Goal: Check status: Check status

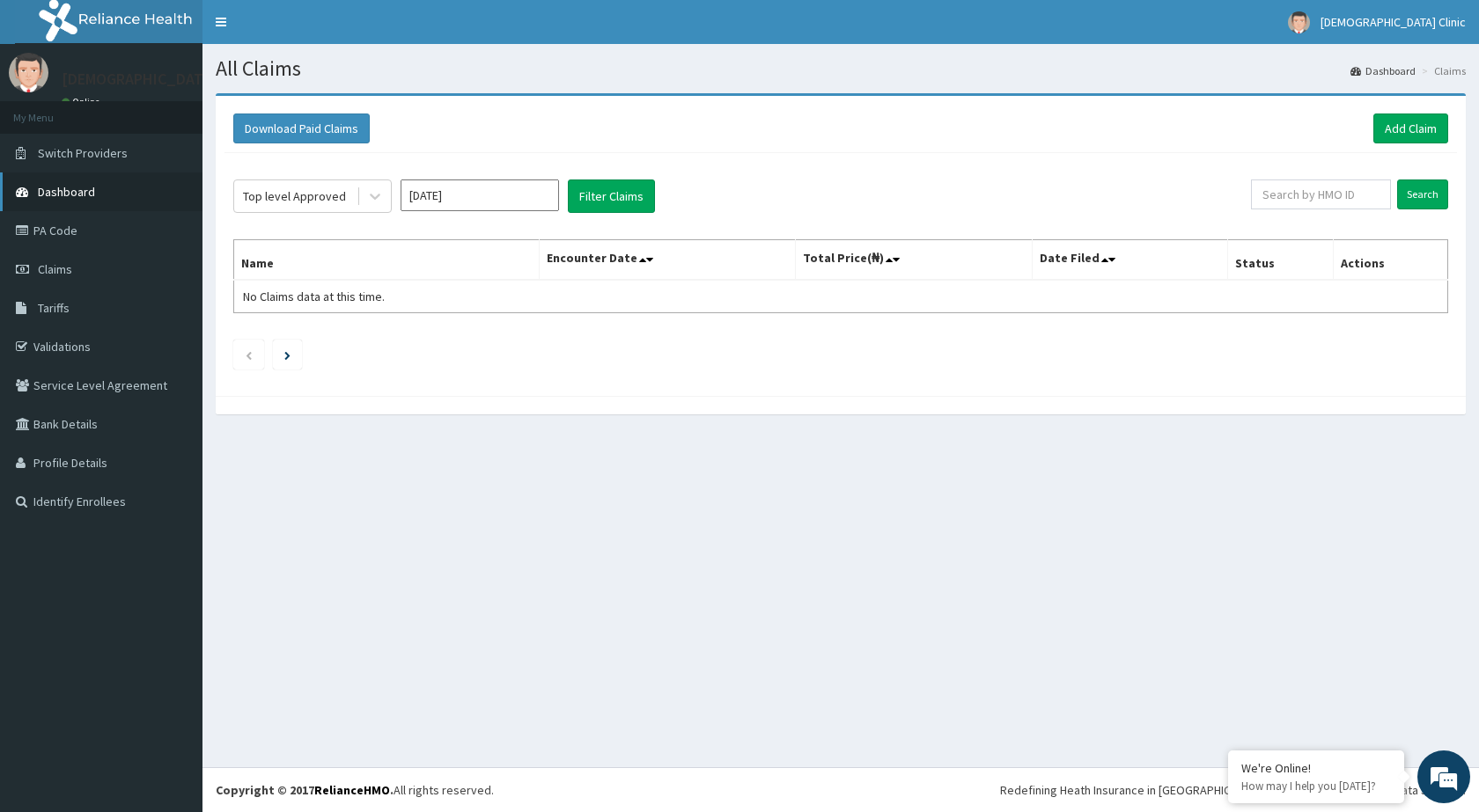
click at [69, 188] on span "Dashboard" at bounding box center [67, 192] width 57 height 16
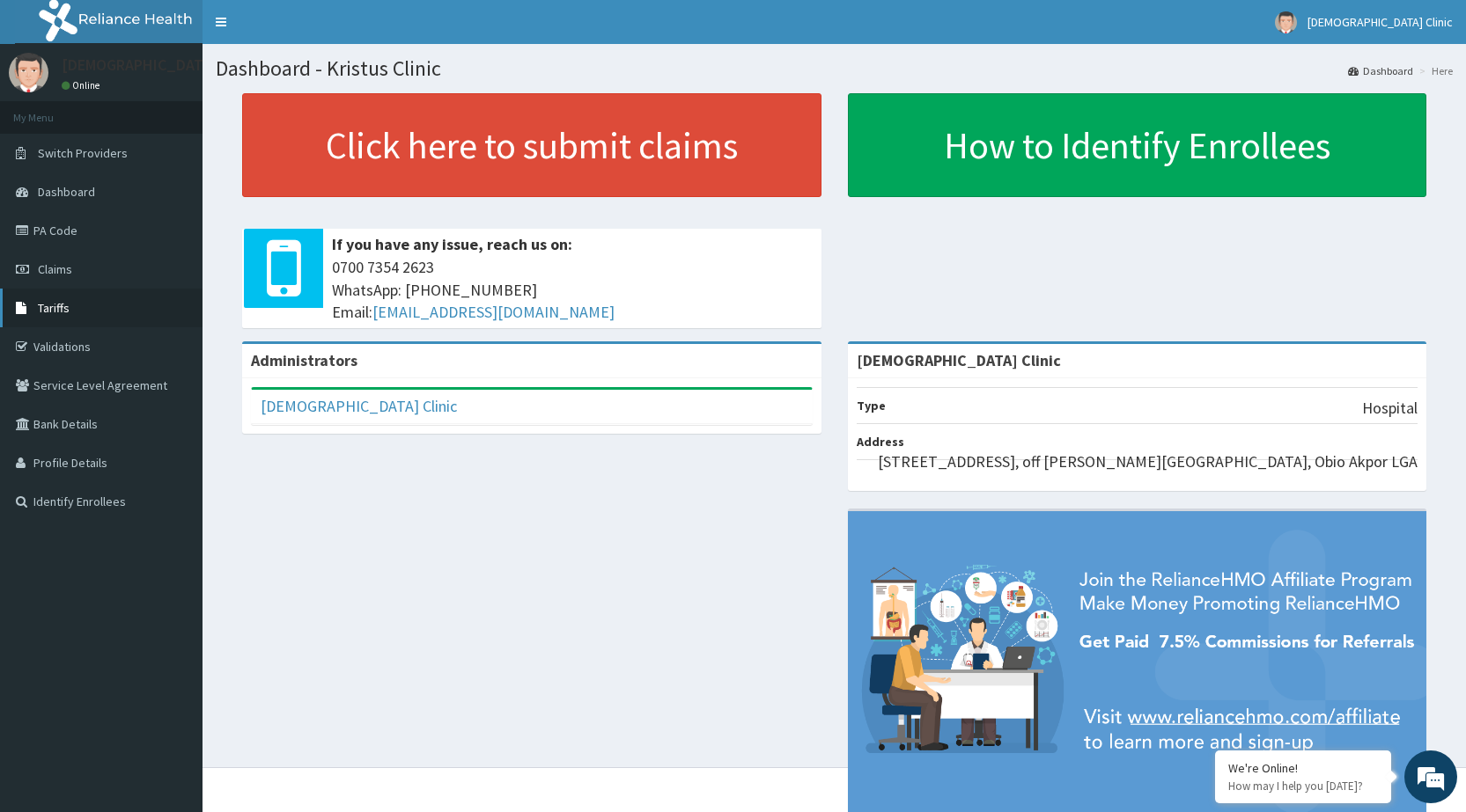
click at [53, 306] on span "Tariffs" at bounding box center [54, 307] width 31 height 16
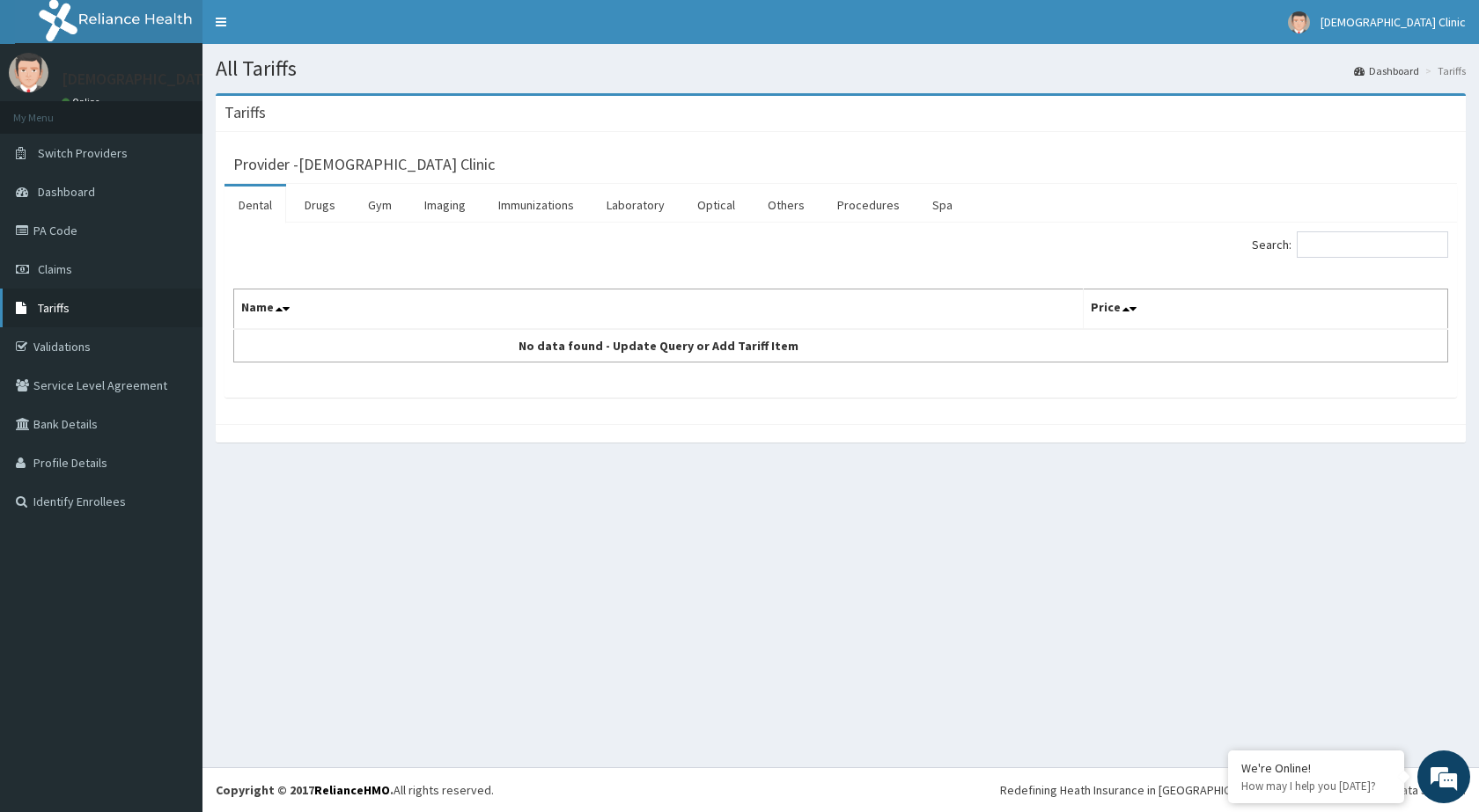
click at [45, 304] on span "Tariffs" at bounding box center [54, 307] width 31 height 16
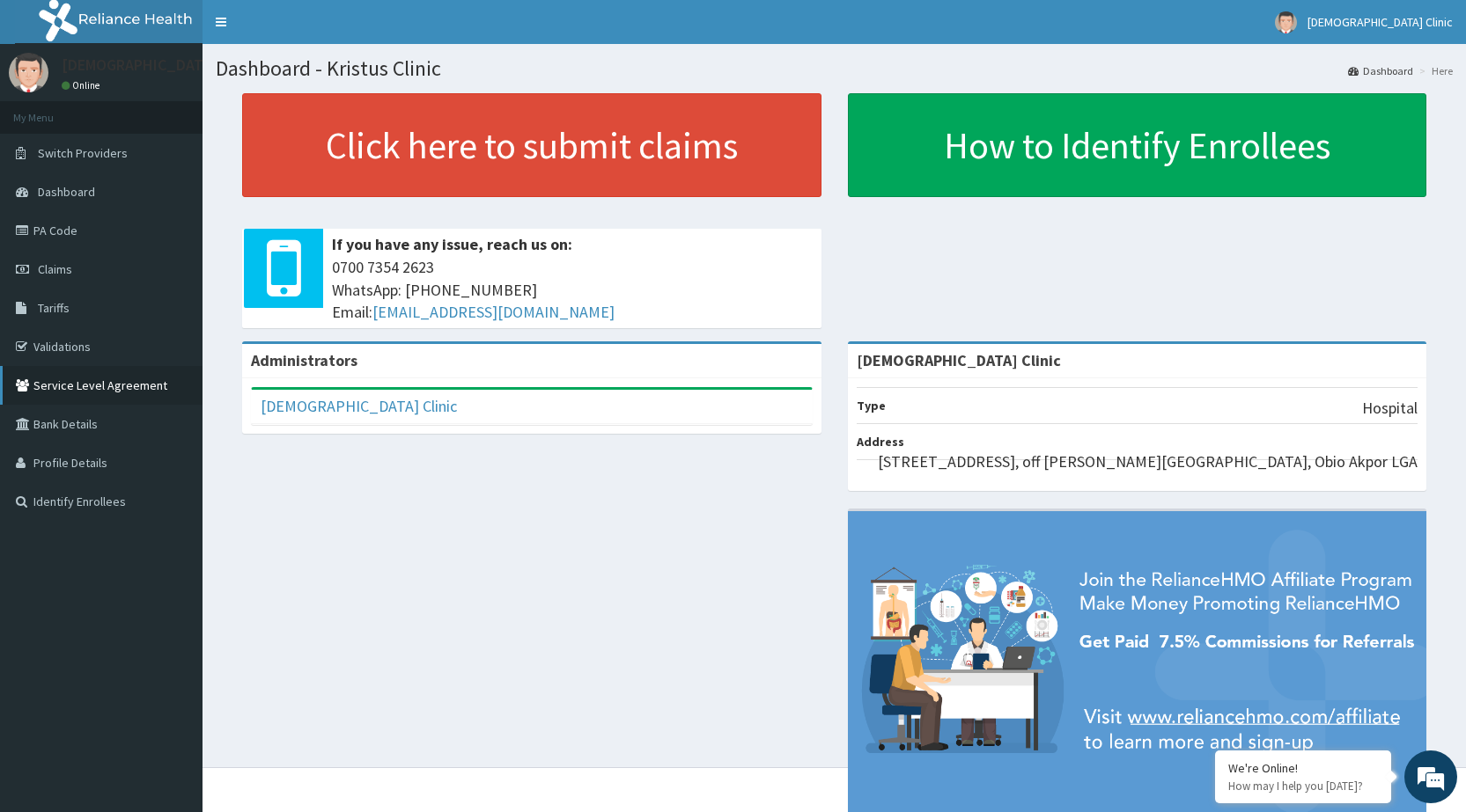
click at [76, 383] on link "Service Level Agreement" at bounding box center [101, 385] width 203 height 39
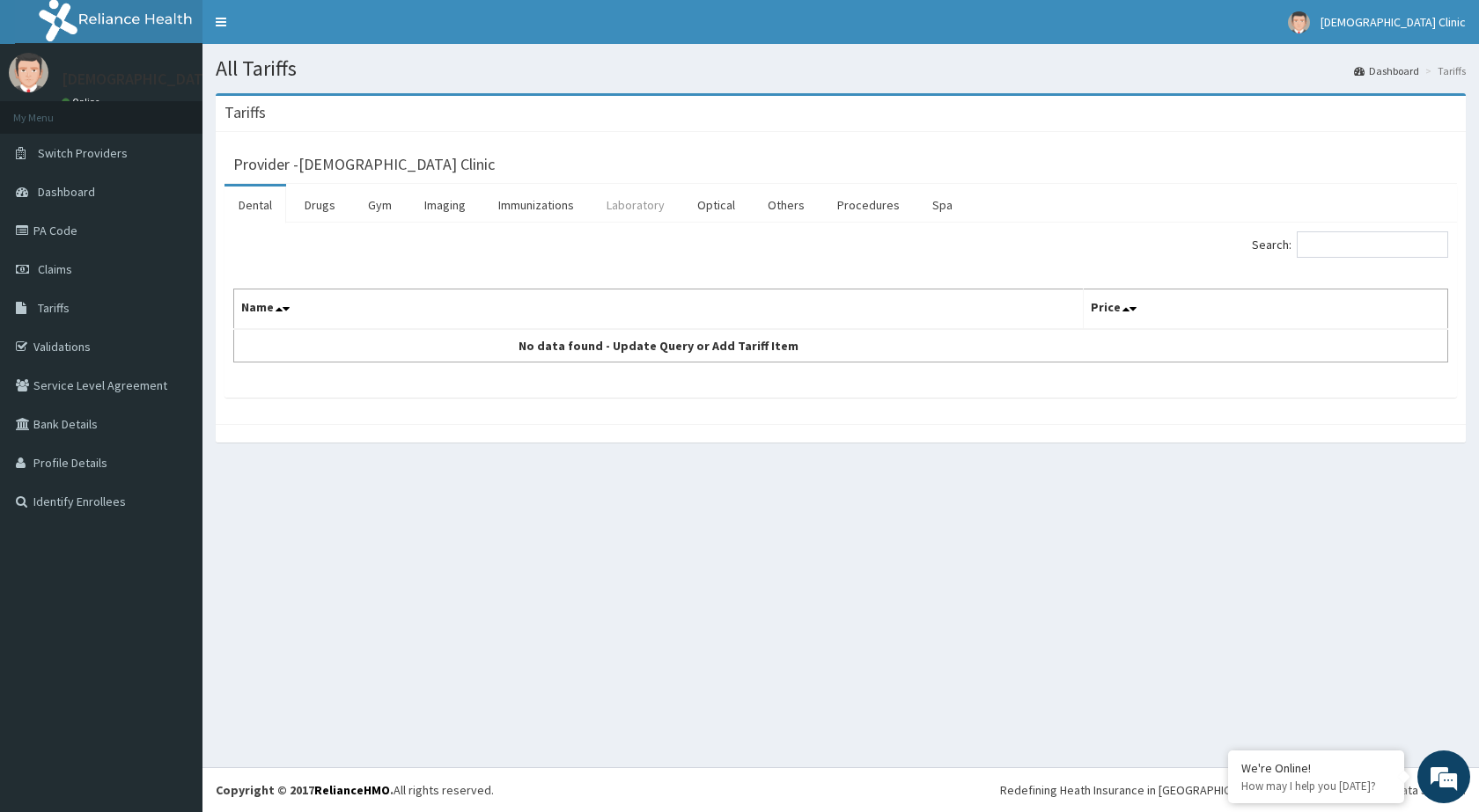
click at [634, 201] on link "Laboratory" at bounding box center [635, 205] width 86 height 37
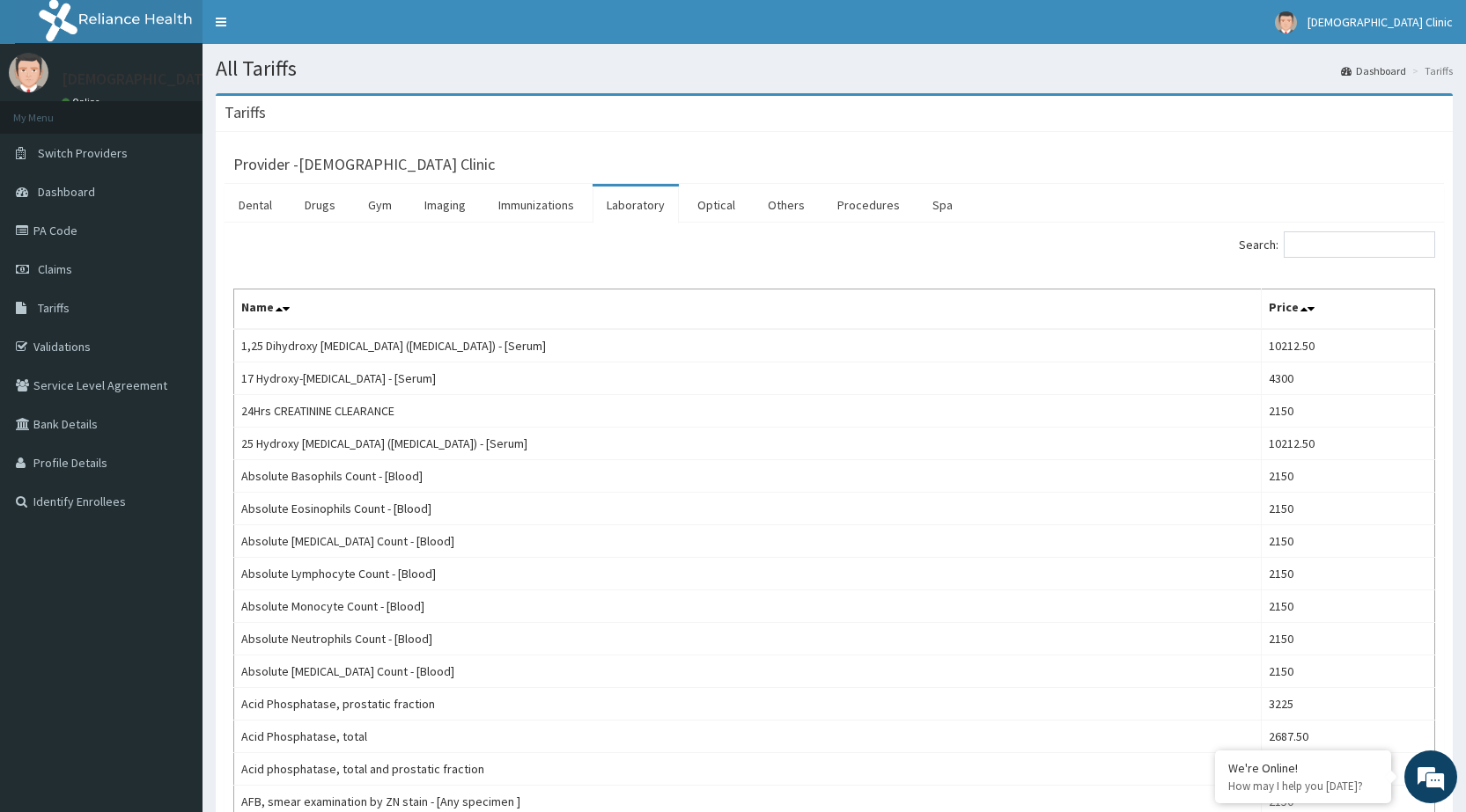
click at [635, 206] on link "Laboratory" at bounding box center [635, 205] width 86 height 37
click at [1382, 252] on input "Search:" at bounding box center [1359, 244] width 151 height 27
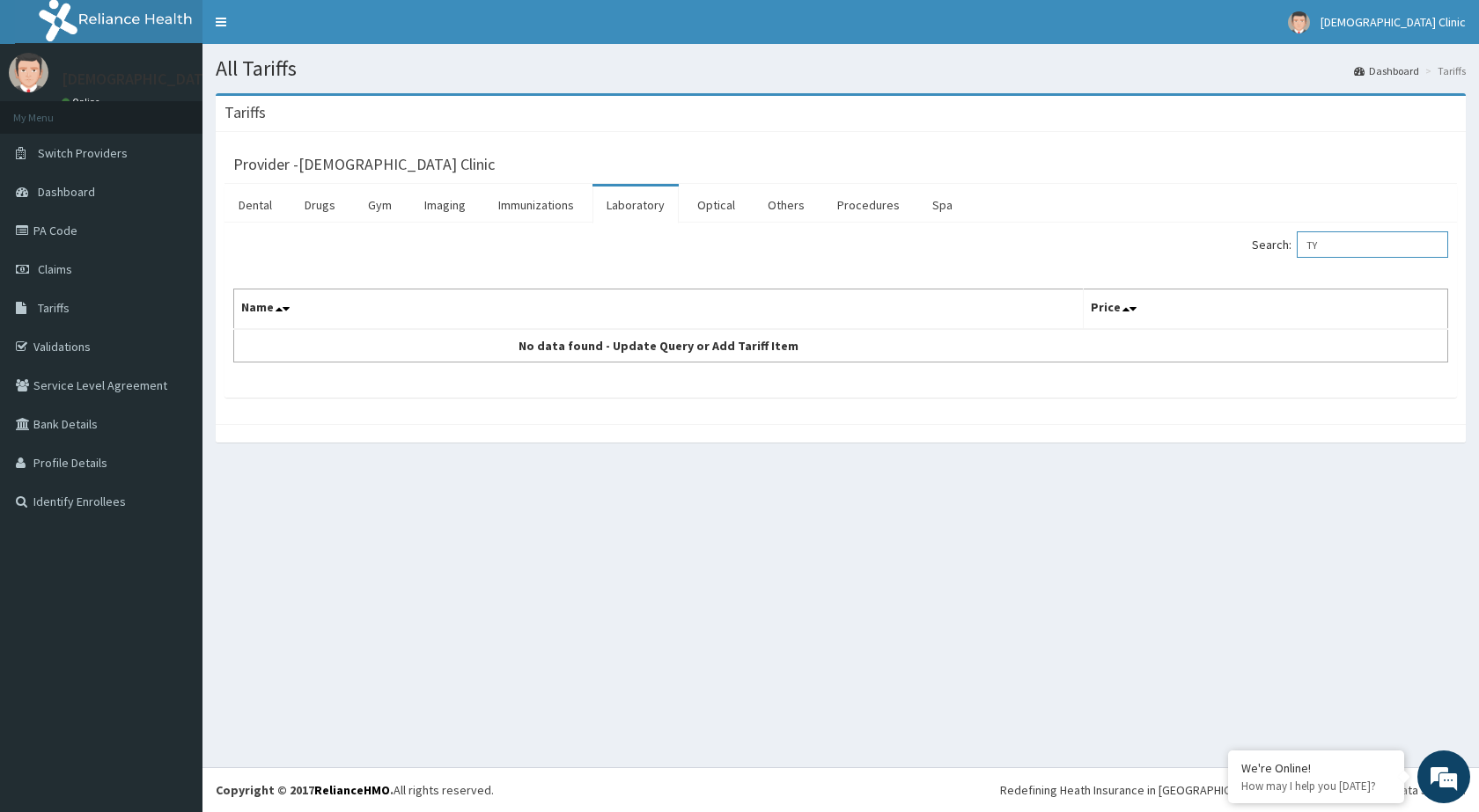
type input "T"
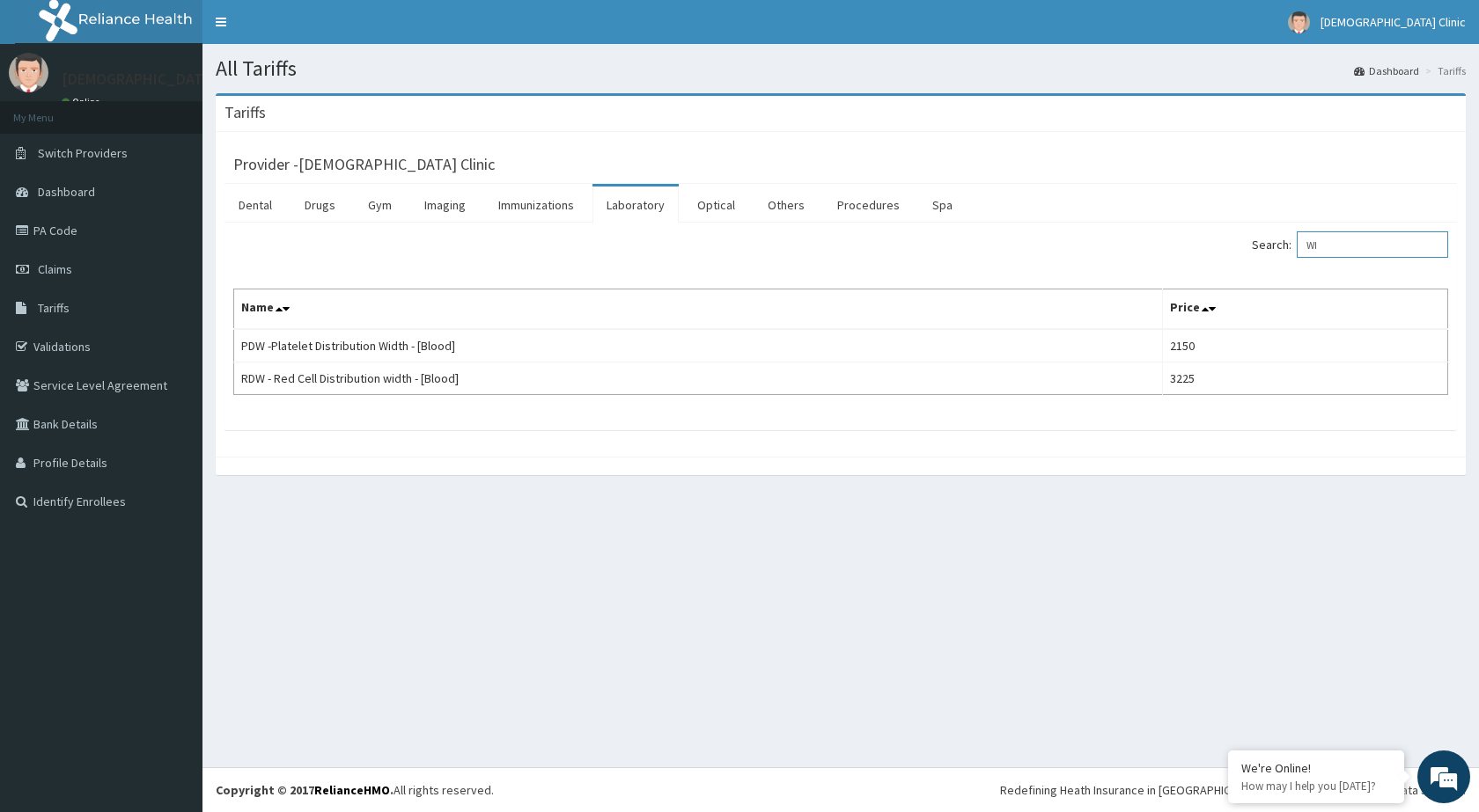
type input "W"
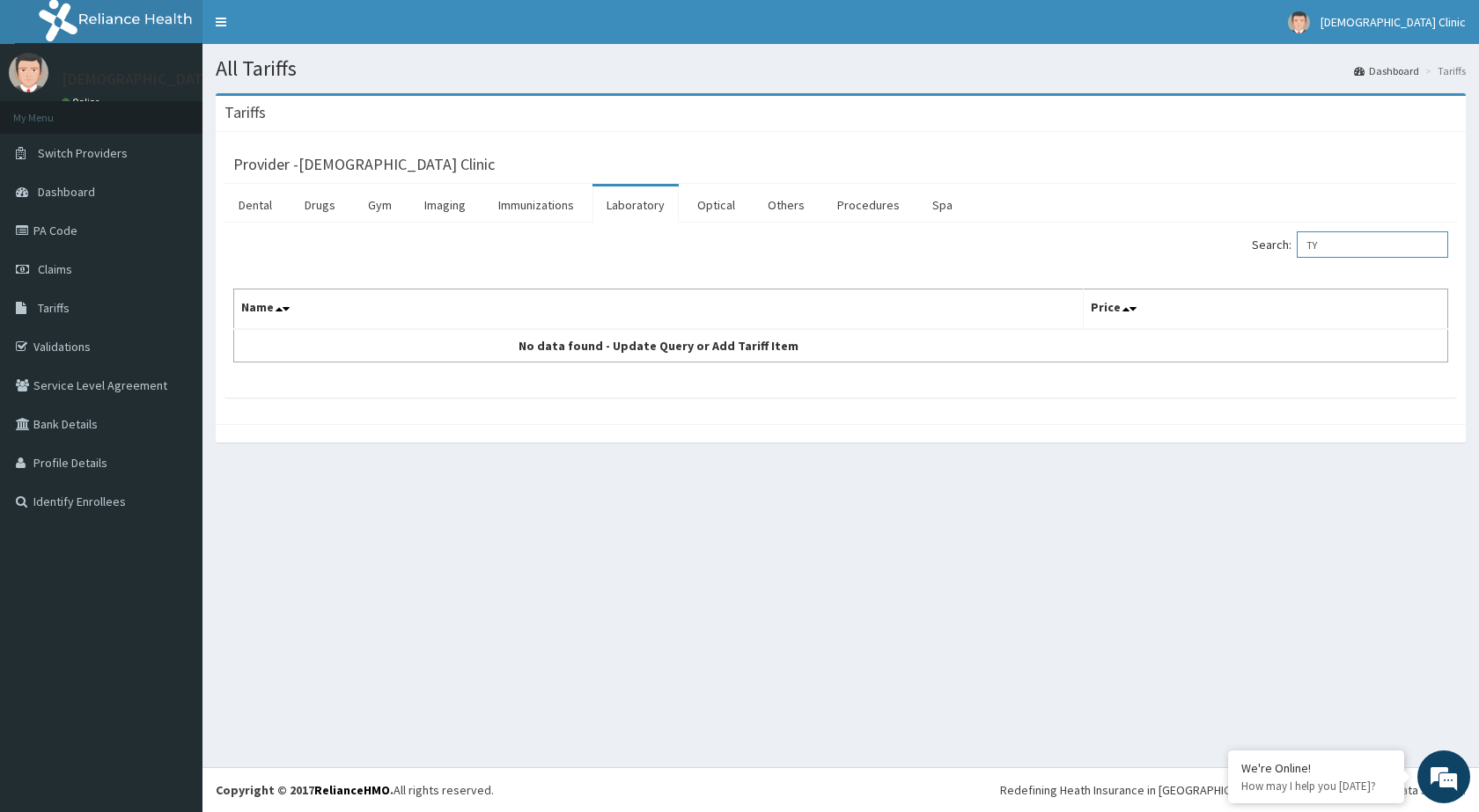
type input "T"
type input "E"
type input "S"
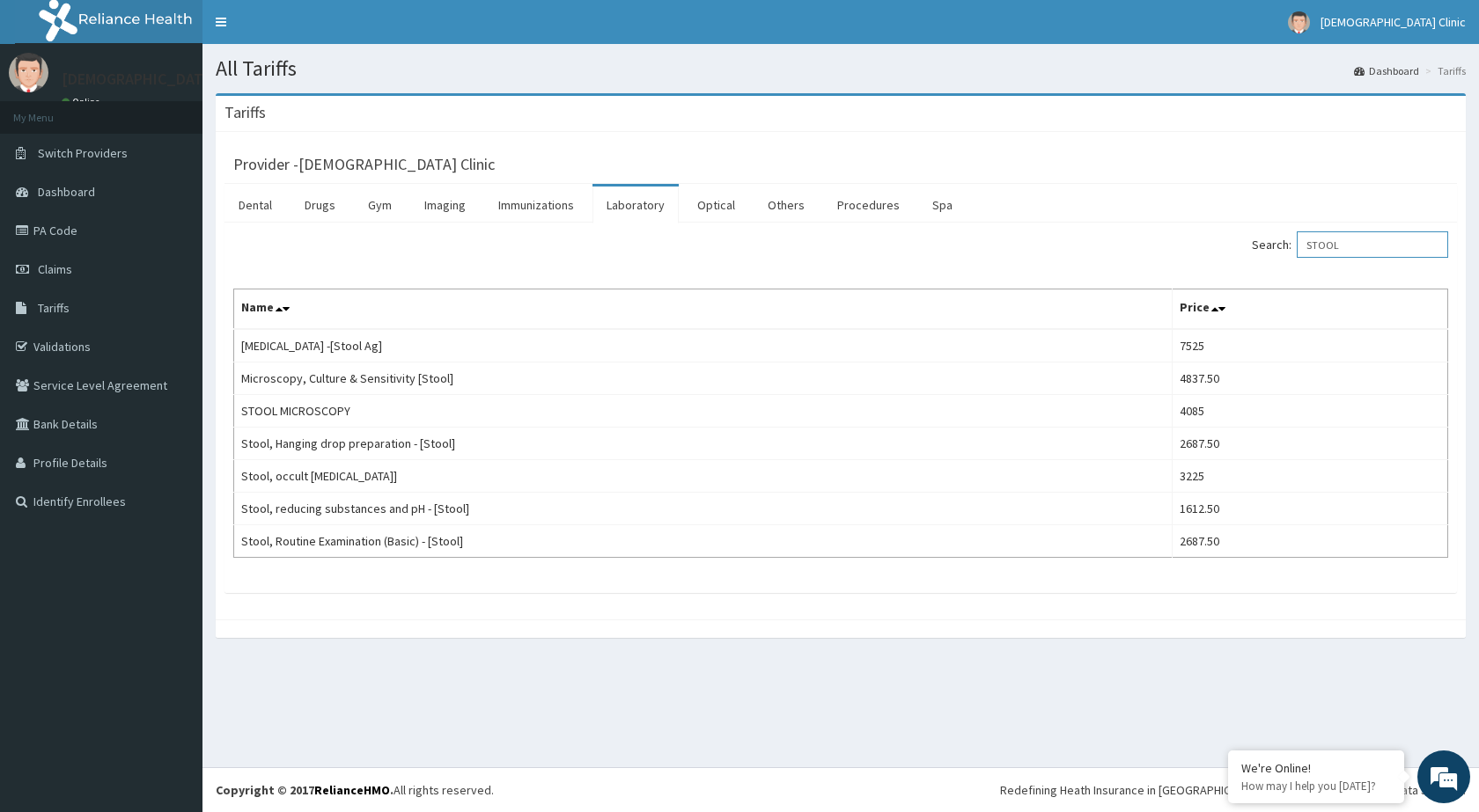
type input "STOOL"
click at [53, 186] on span "Dashboard" at bounding box center [67, 192] width 57 height 16
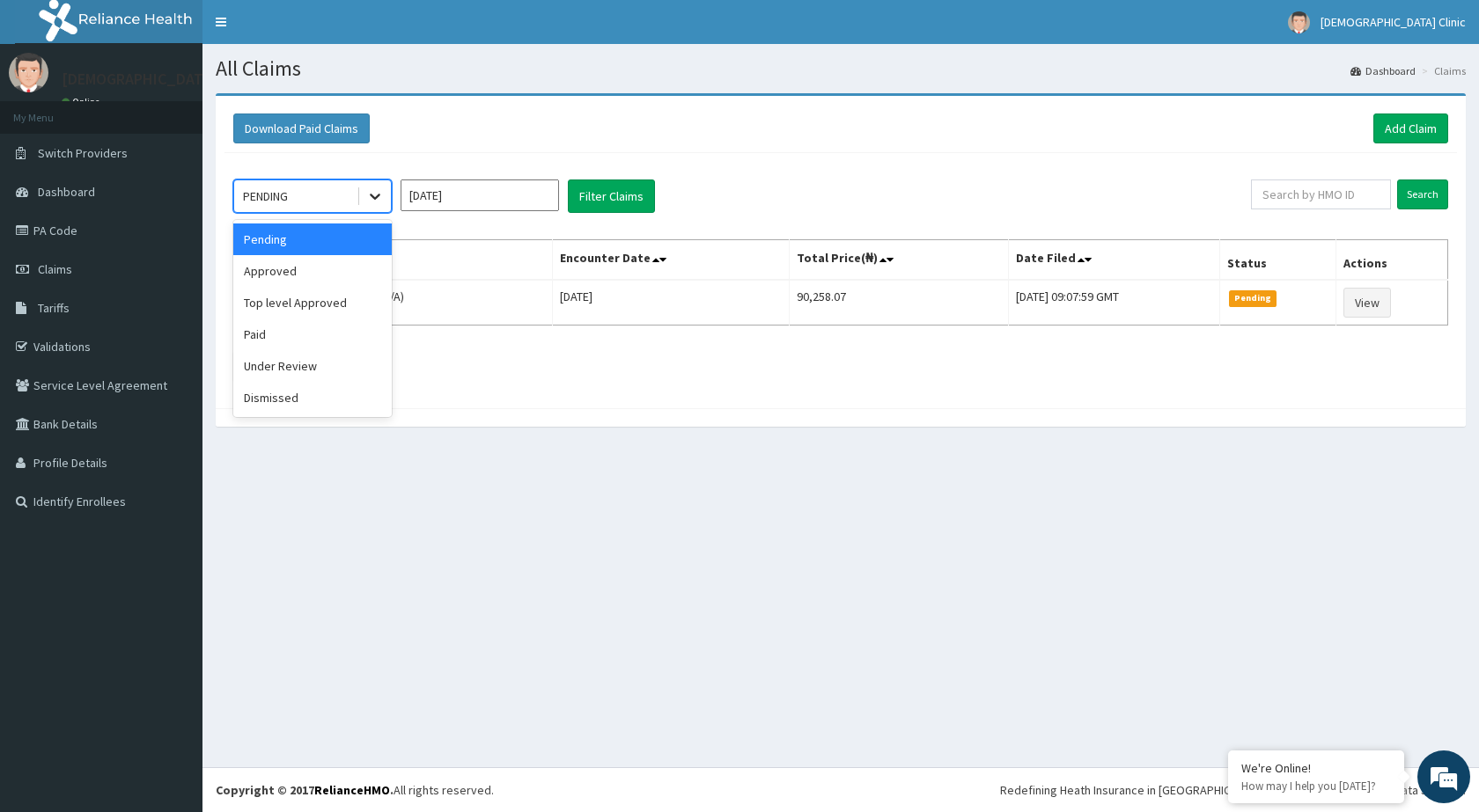
click at [382, 204] on icon at bounding box center [374, 195] width 18 height 18
click at [272, 368] on div "Under Review" at bounding box center [312, 366] width 158 height 31
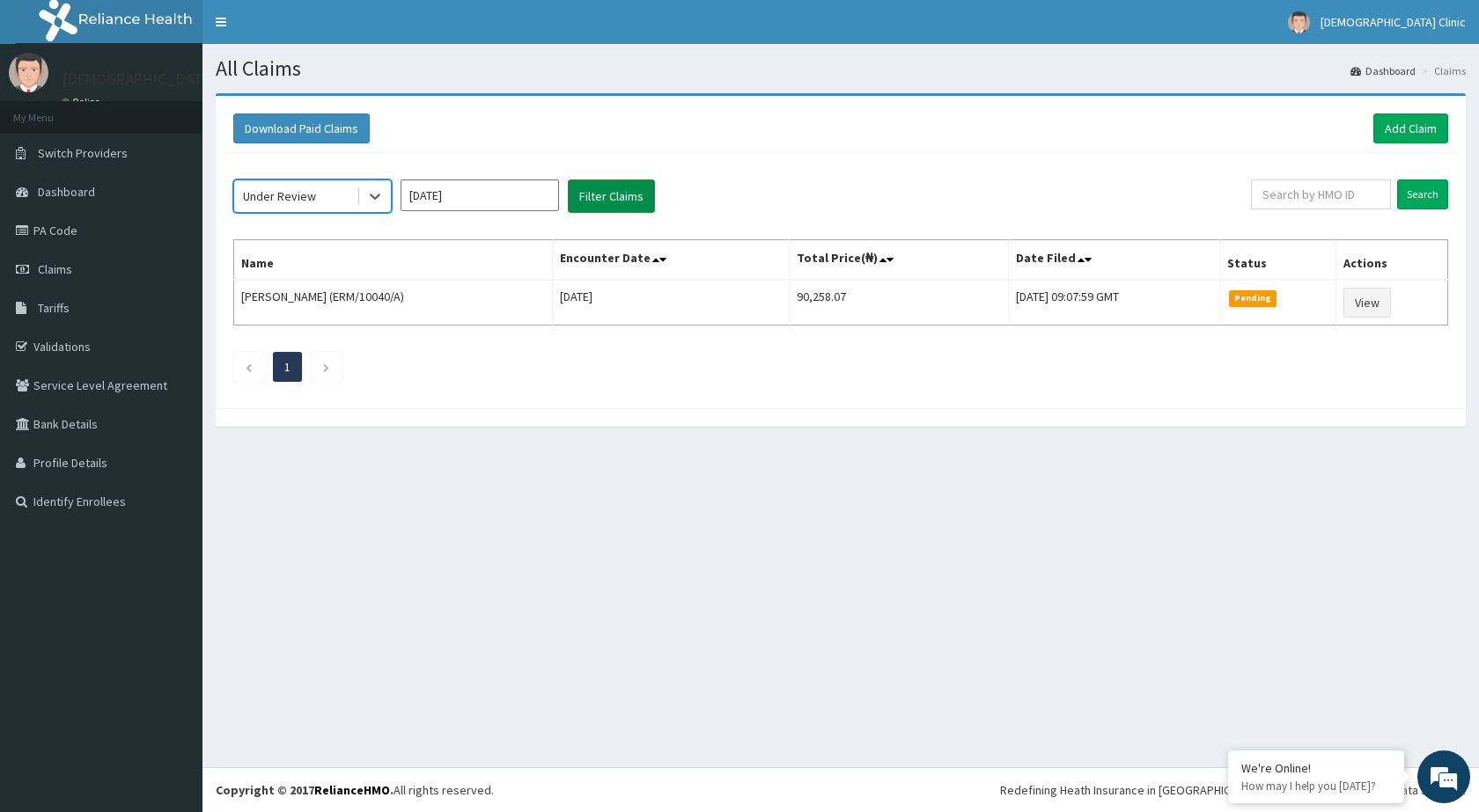
click at [610, 194] on button "Filter Claims" at bounding box center [611, 196] width 87 height 33
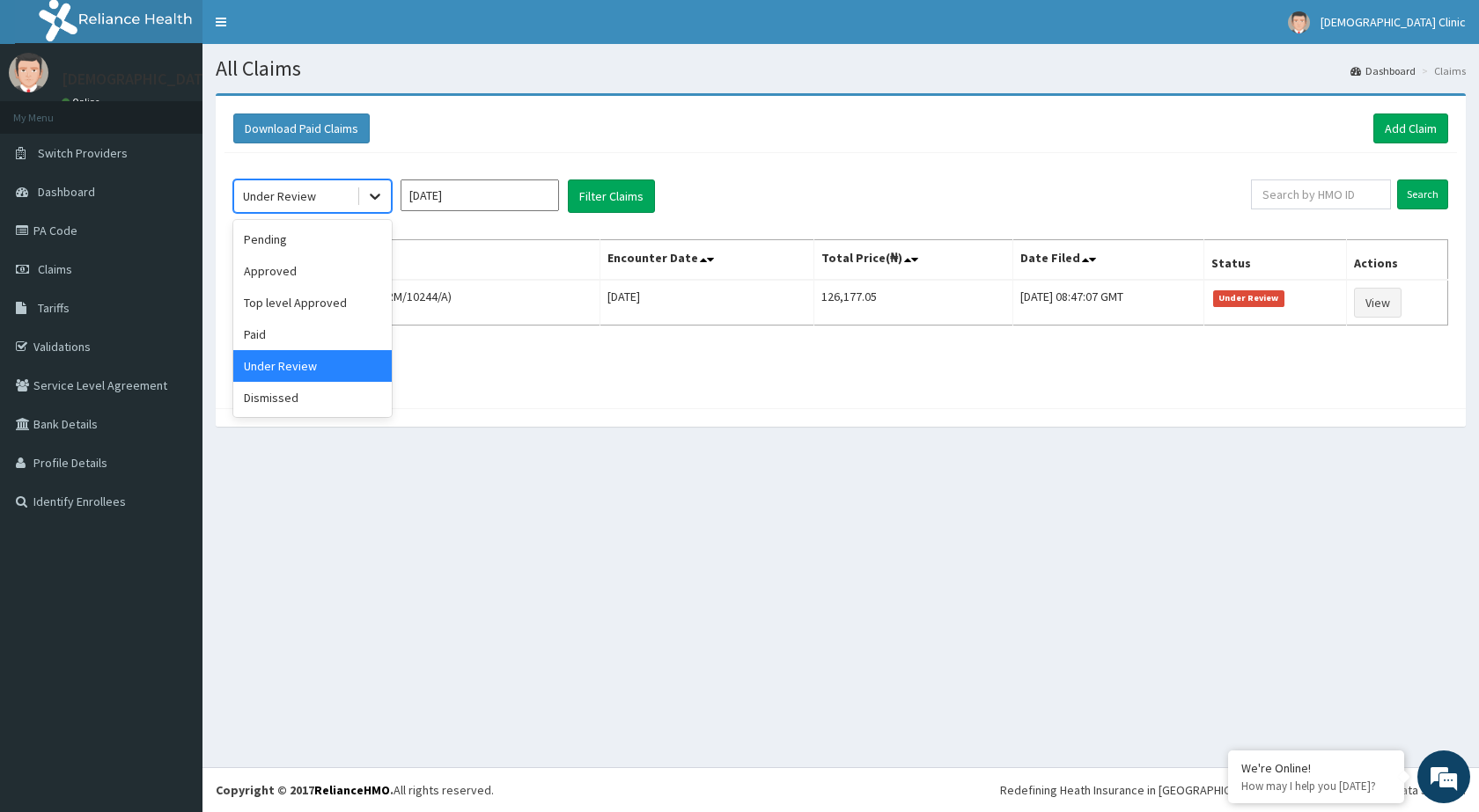
click at [379, 194] on icon at bounding box center [374, 195] width 18 height 18
click at [266, 235] on div "Pending" at bounding box center [312, 239] width 158 height 31
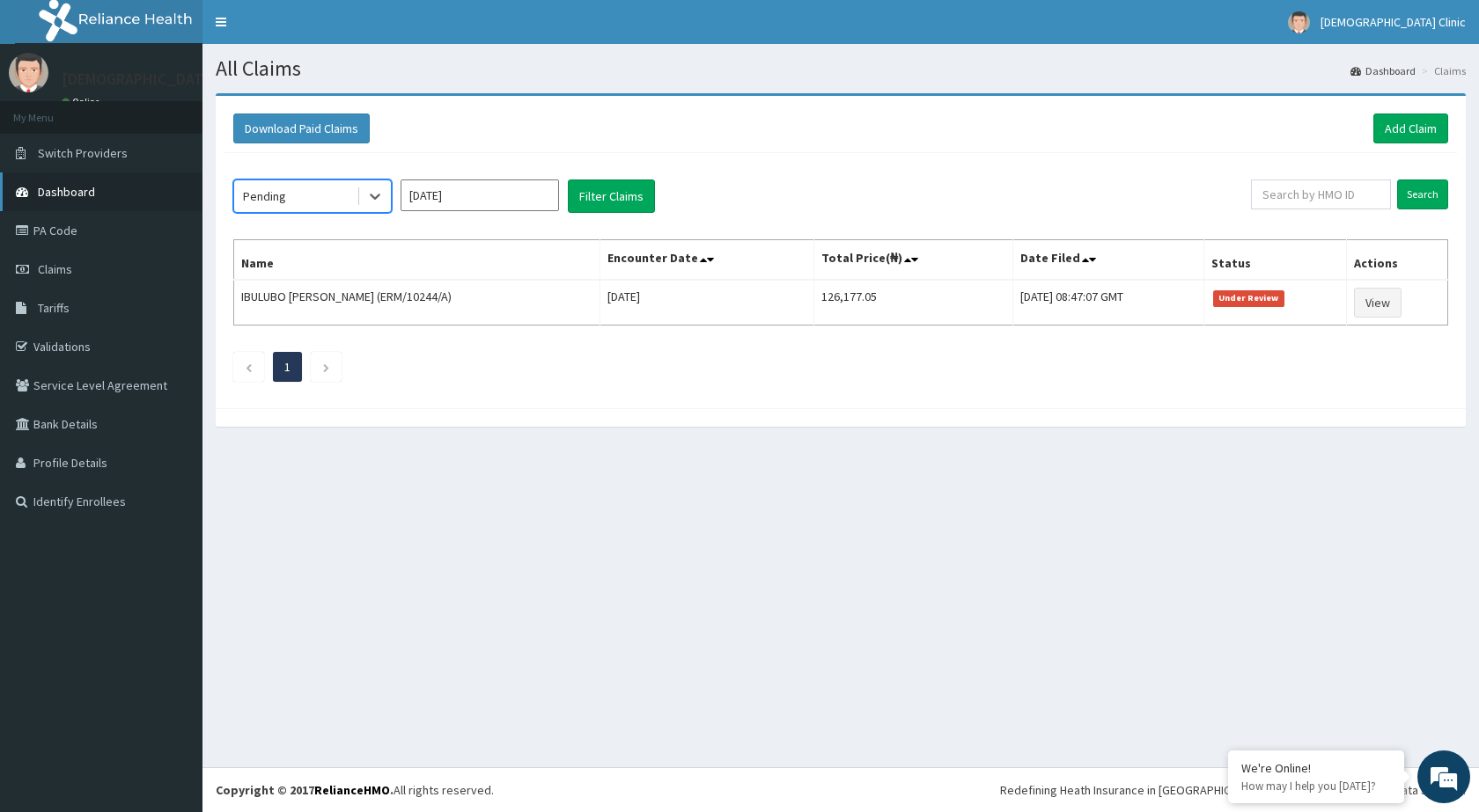
click at [61, 195] on span "Dashboard" at bounding box center [67, 192] width 57 height 16
click at [45, 192] on span "Dashboard" at bounding box center [67, 192] width 57 height 16
